Goal: Obtain resource: Download file/media

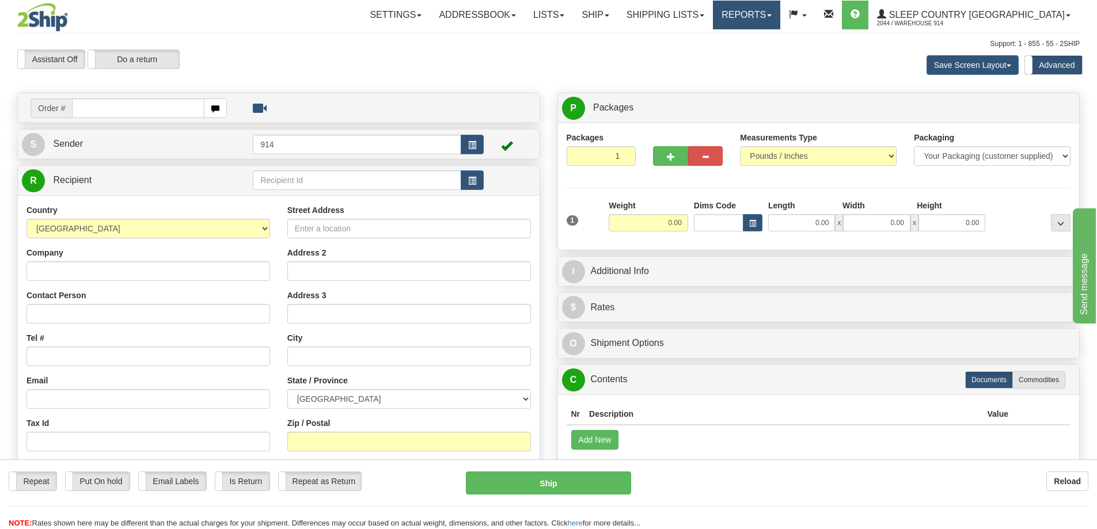
click at [780, 21] on link "Reports" at bounding box center [746, 15] width 67 height 29
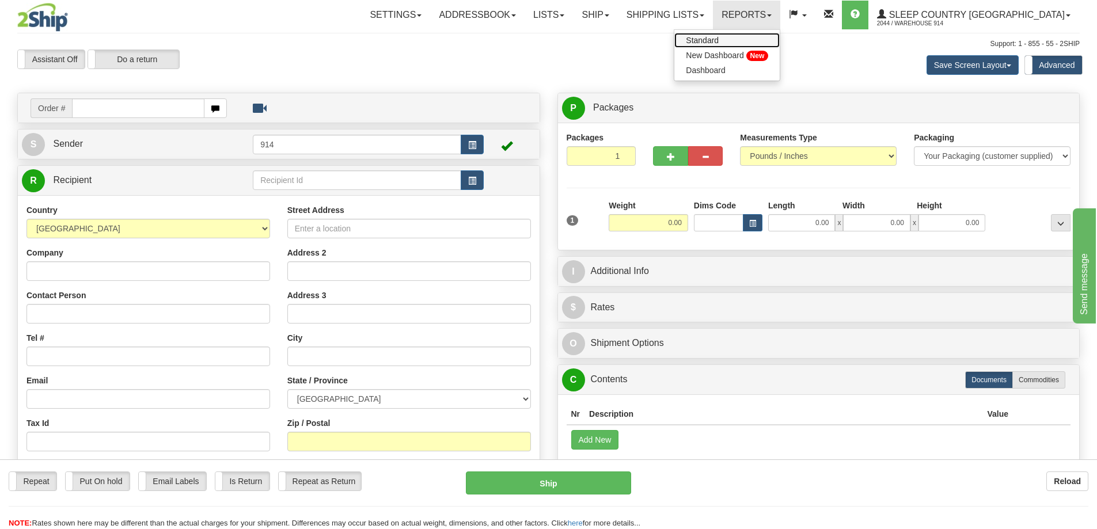
click at [779, 43] on link "Standard" at bounding box center [726, 40] width 105 height 15
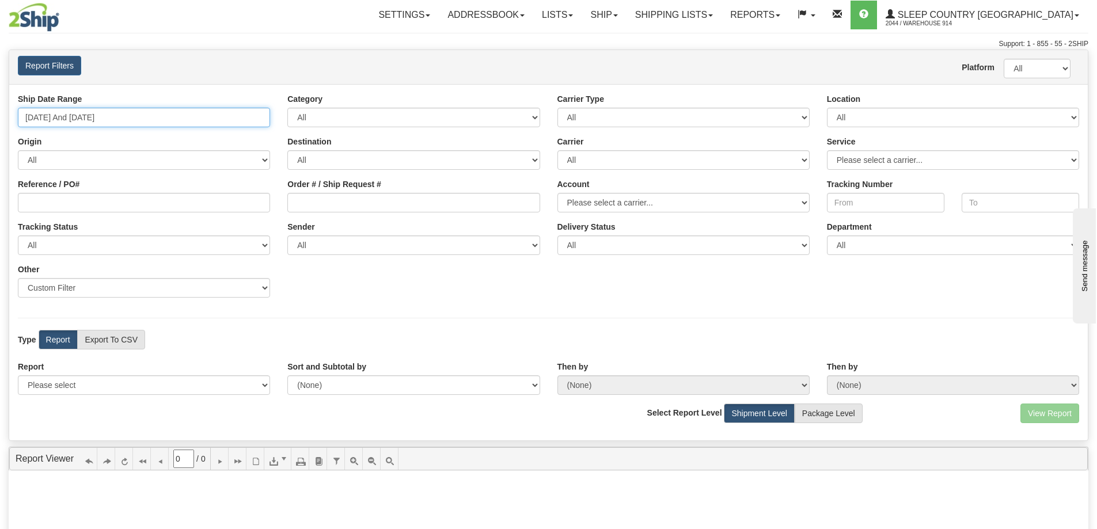
click at [243, 115] on input "10/06/2025 And 10/12/2025" at bounding box center [144, 118] width 252 height 20
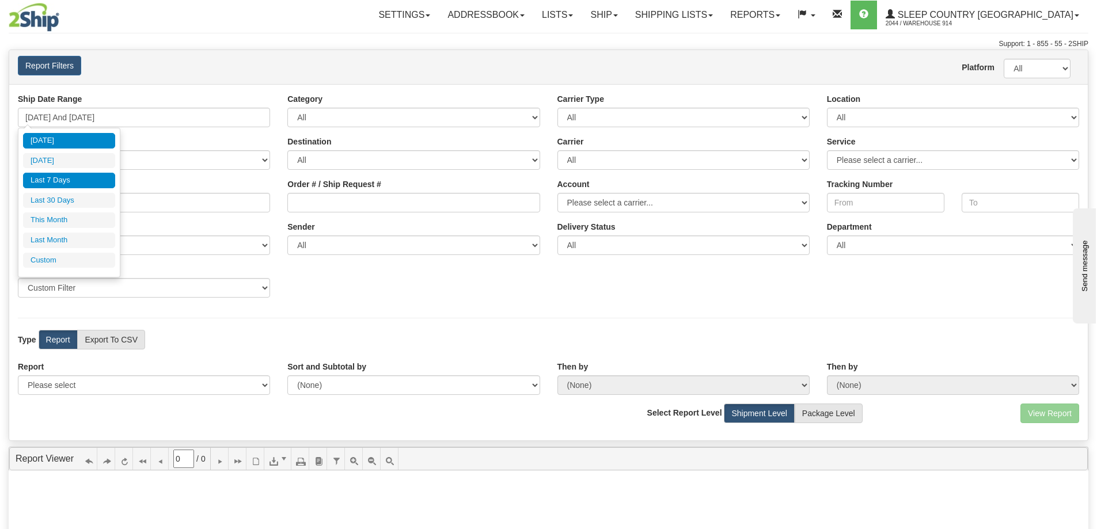
click at [67, 140] on li "Today" at bounding box center [69, 141] width 92 height 16
type input "10/12/2025 And 10/12/2025"
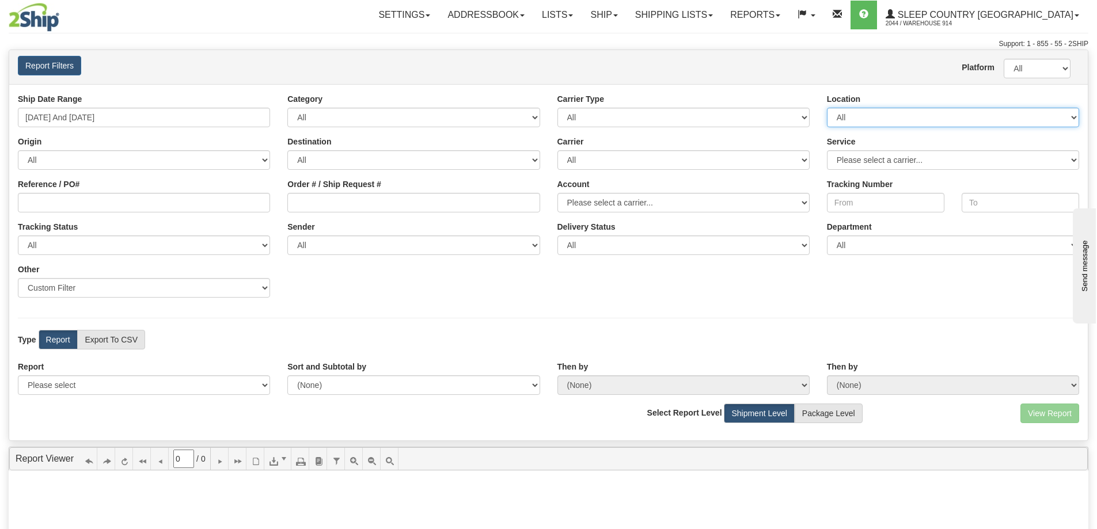
click at [988, 120] on select "All 9009 914 BEDDN CASPC END SLE ZINUC" at bounding box center [953, 118] width 252 height 20
select select "7603"
click at [827, 108] on select "All 9009 914 BEDDN CASPC END SLE ZINUC" at bounding box center [953, 118] width 252 height 20
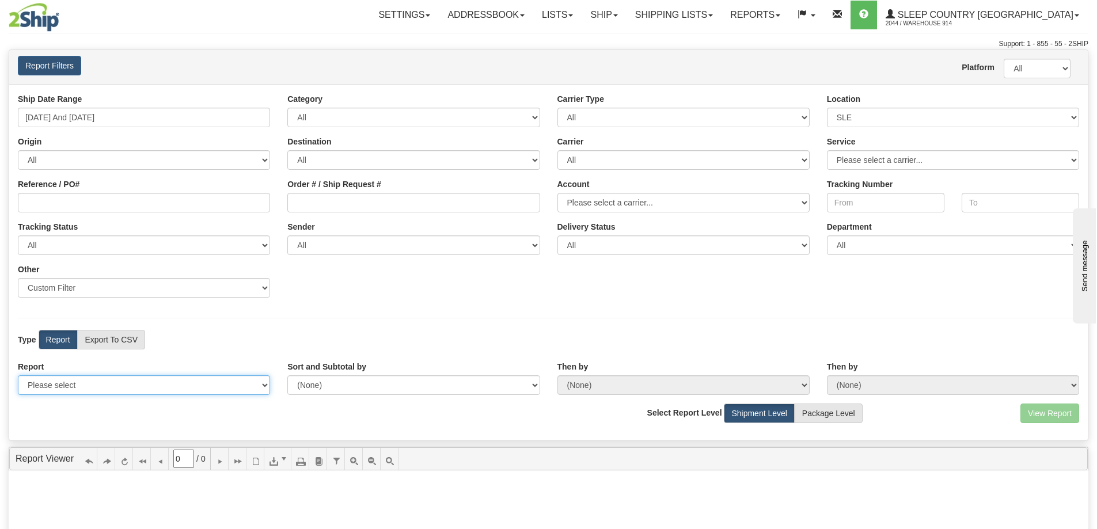
click at [257, 385] on select "Please select 1 Line Shipment Report Address Detail Basic Shipment Overview Can…" at bounding box center [144, 385] width 252 height 20
select select "Users\Contents Detail.trdx"
click at [18, 375] on select "Please select 1 Line Shipment Report Address Detail Basic Shipment Overview Can…" at bounding box center [144, 385] width 252 height 20
click at [1059, 415] on button "View Report" at bounding box center [1049, 414] width 59 height 20
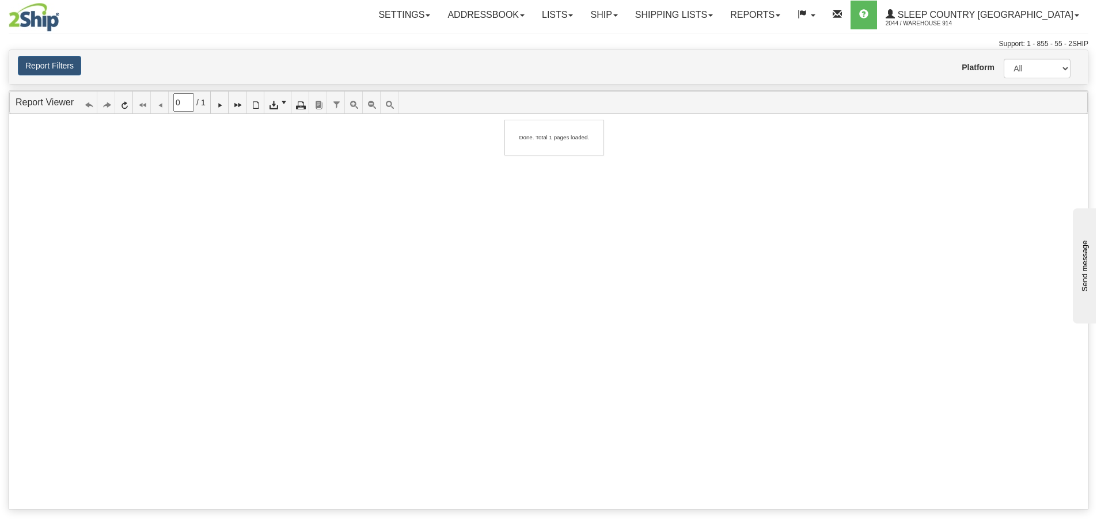
type input "1"
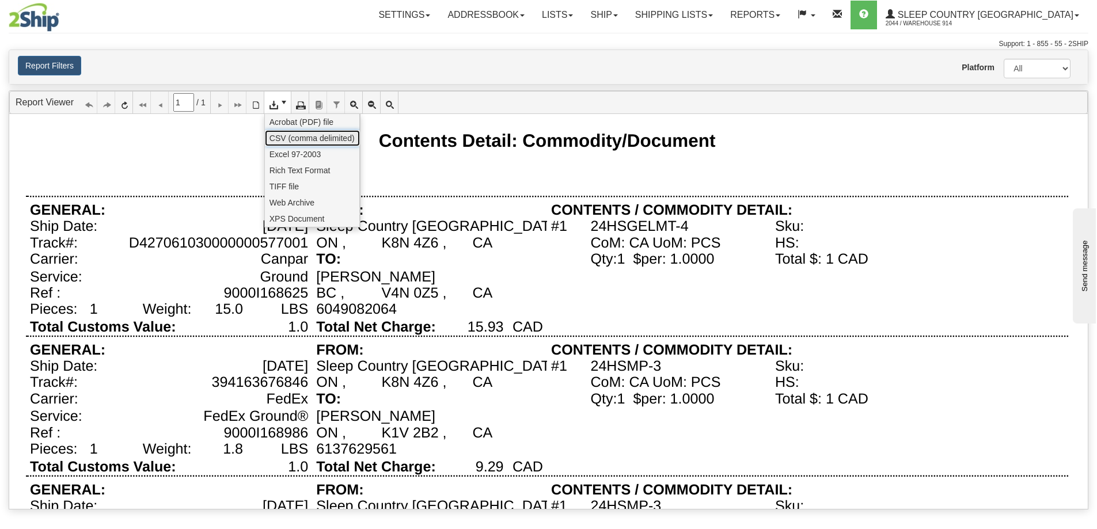
click at [285, 134] on span "CSV (comma delimited)" at bounding box center [311, 138] width 85 height 12
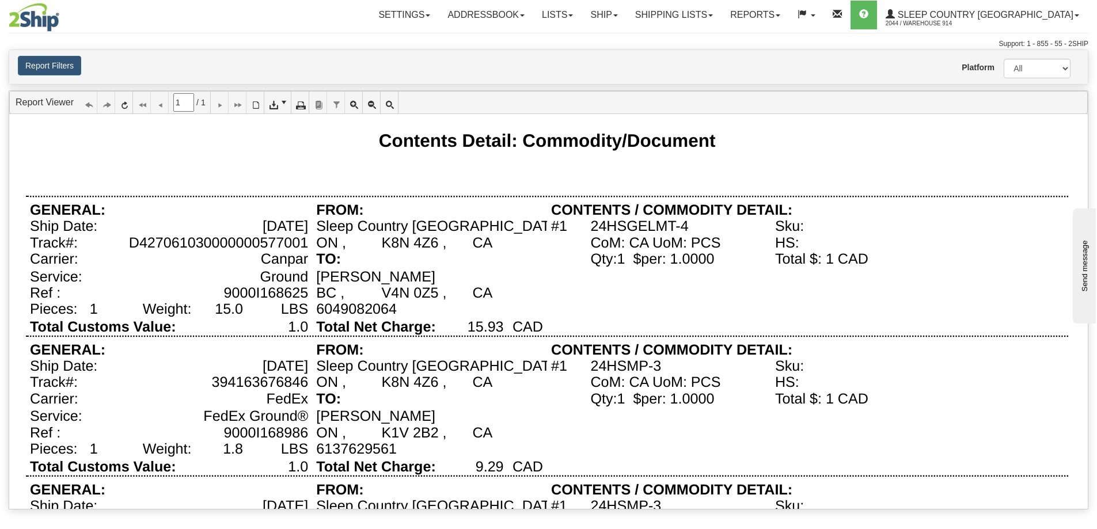
click at [241, 21] on div "Settings Shipping Preferences Fields Preferences New Addressbook Recipients" at bounding box center [642, 15] width 890 height 29
